Goal: Check status: Check status

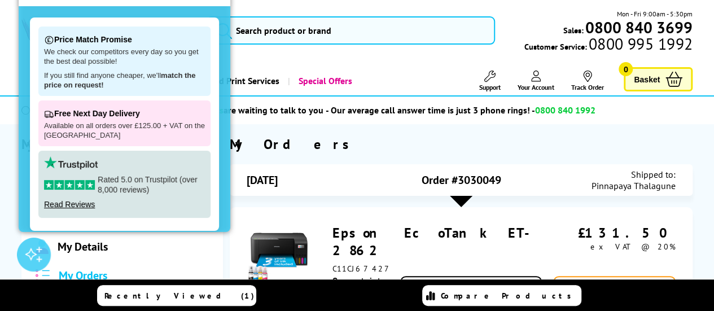
scroll to position [196, 0]
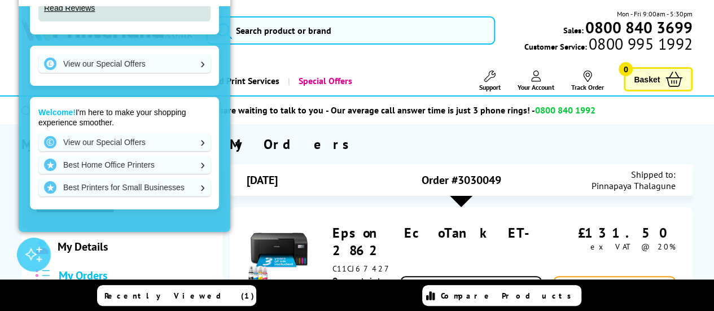
click at [599, 84] on link "Track Order" at bounding box center [587, 81] width 33 height 21
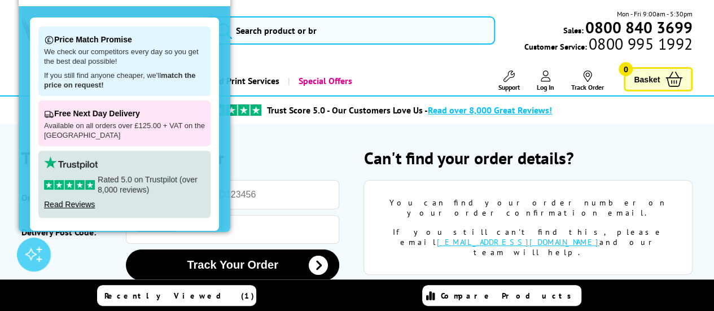
click at [543, 82] on link "Log In" at bounding box center [545, 81] width 17 height 21
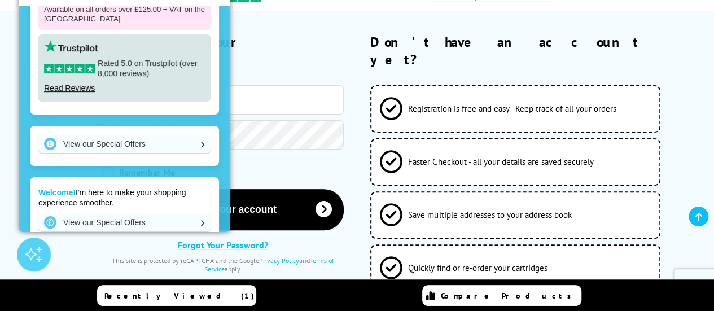
scroll to position [114, 0]
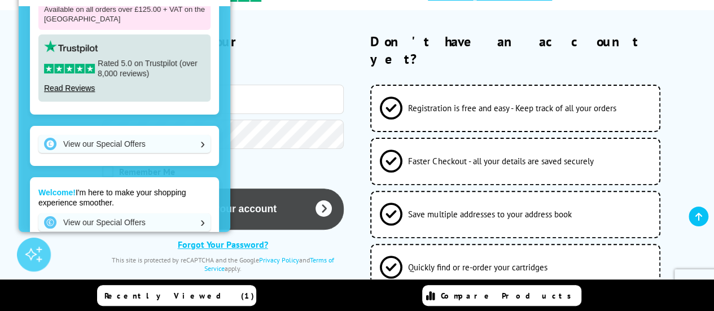
type input "[EMAIL_ADDRESS][DOMAIN_NAME]"
click at [284, 191] on button "Log-in to your account" at bounding box center [222, 208] width 241 height 41
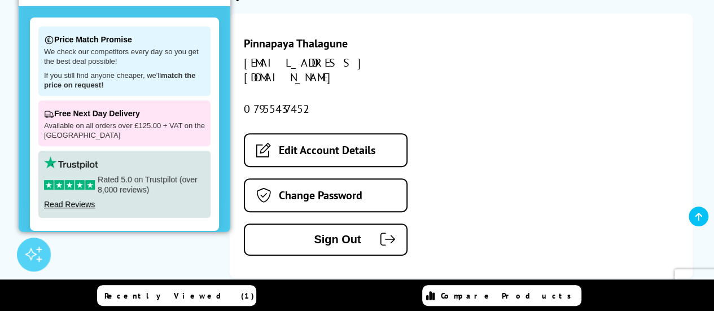
scroll to position [154, 0]
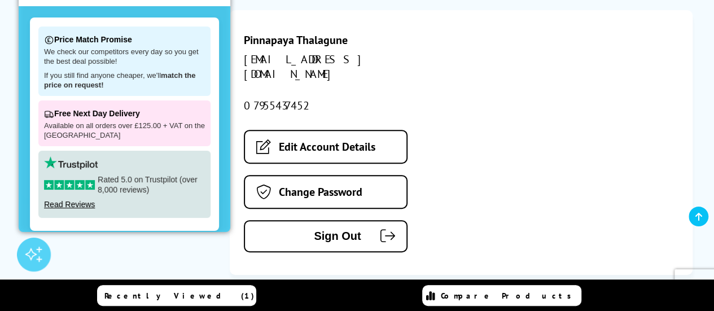
click at [213, 245] on div "**********" at bounding box center [121, 127] width 201 height 293
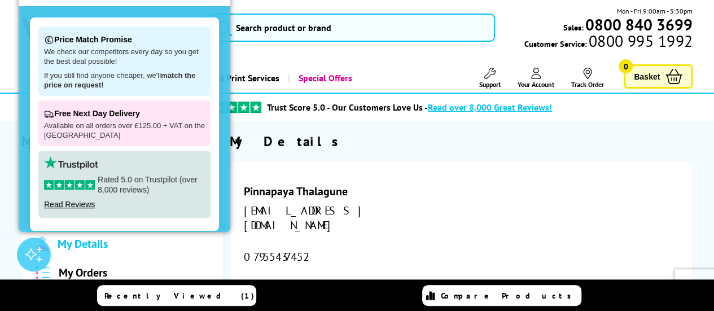
scroll to position [0, 0]
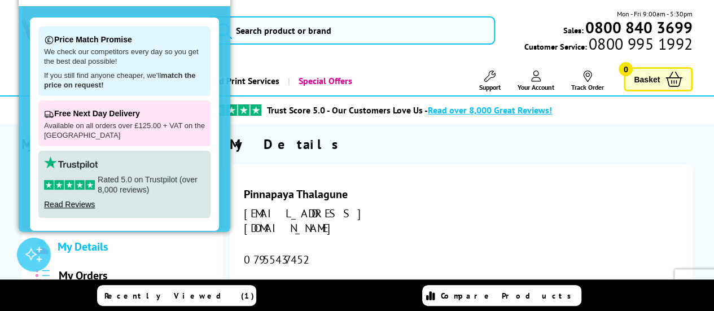
click at [322, 157] on div "My Details Pinnapaya Thalagune tthalagune@gmail.com 07955437452 Edit Account De…" at bounding box center [461, 281] width 463 height 293
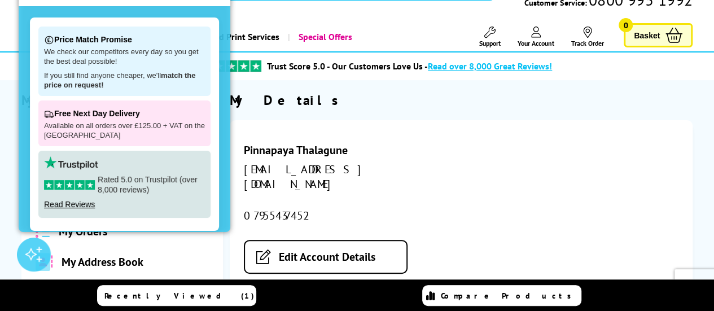
scroll to position [45, 0]
click at [41, 243] on div at bounding box center [34, 255] width 34 height 34
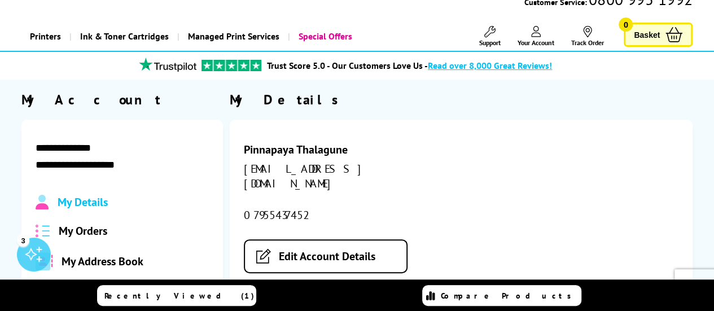
click at [98, 227] on span "My Orders" at bounding box center [83, 230] width 49 height 15
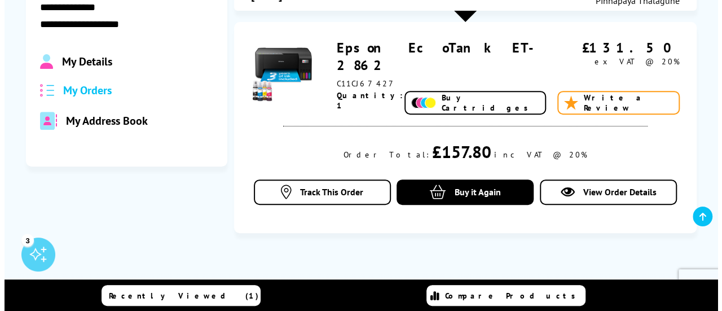
scroll to position [186, 0]
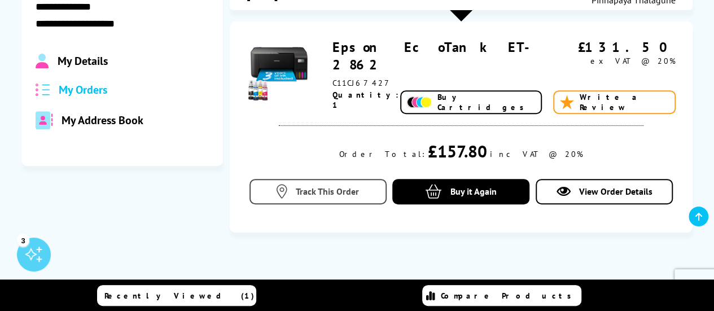
click at [357, 194] on span "Track This Order" at bounding box center [327, 191] width 63 height 11
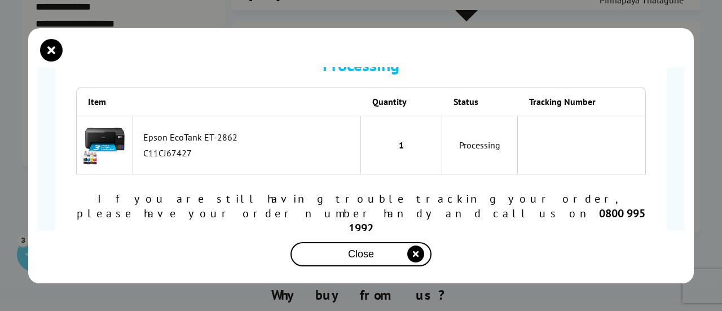
scroll to position [0, 0]
